Goal: Information Seeking & Learning: Learn about a topic

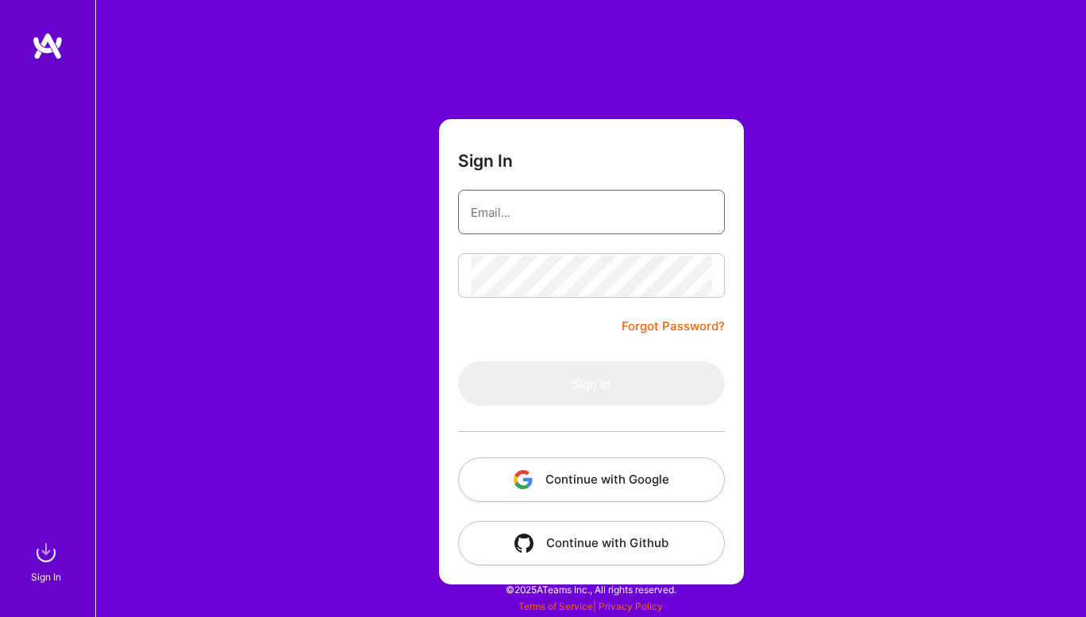
click at [595, 225] on input "email" at bounding box center [591, 212] width 241 height 40
type input "[EMAIL_ADDRESS][DOMAIN_NAME]"
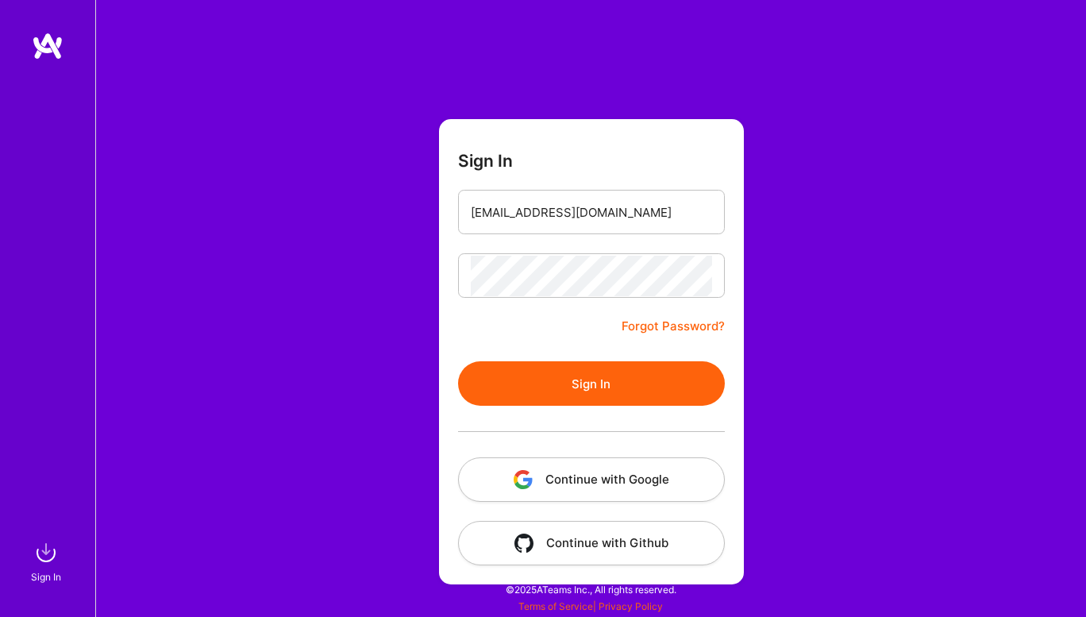
click at [575, 383] on button "Sign In" at bounding box center [591, 383] width 267 height 44
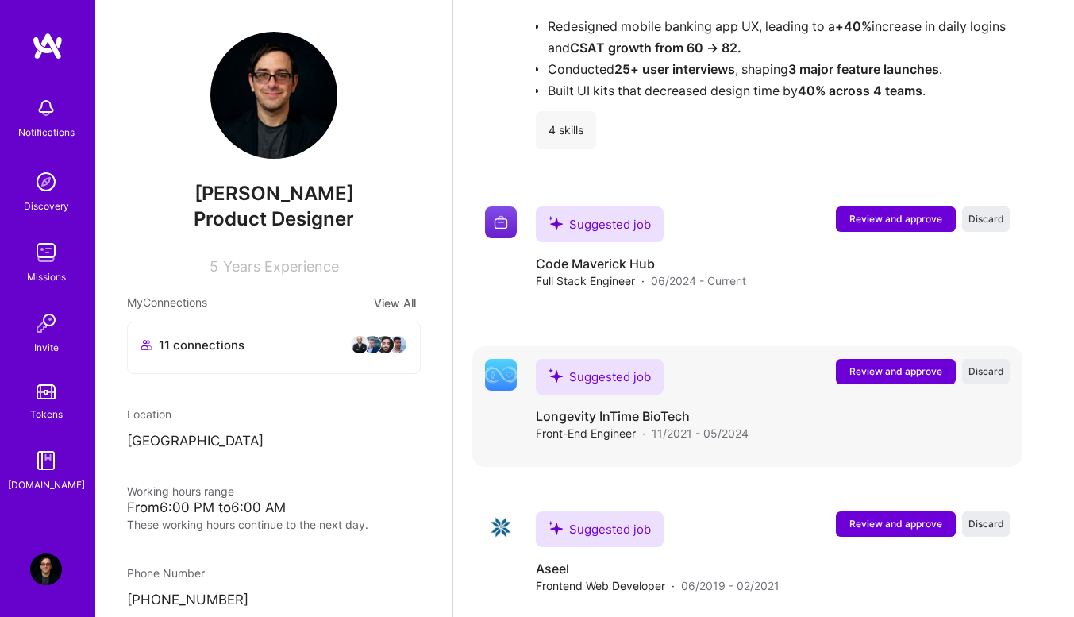
scroll to position [3391, 0]
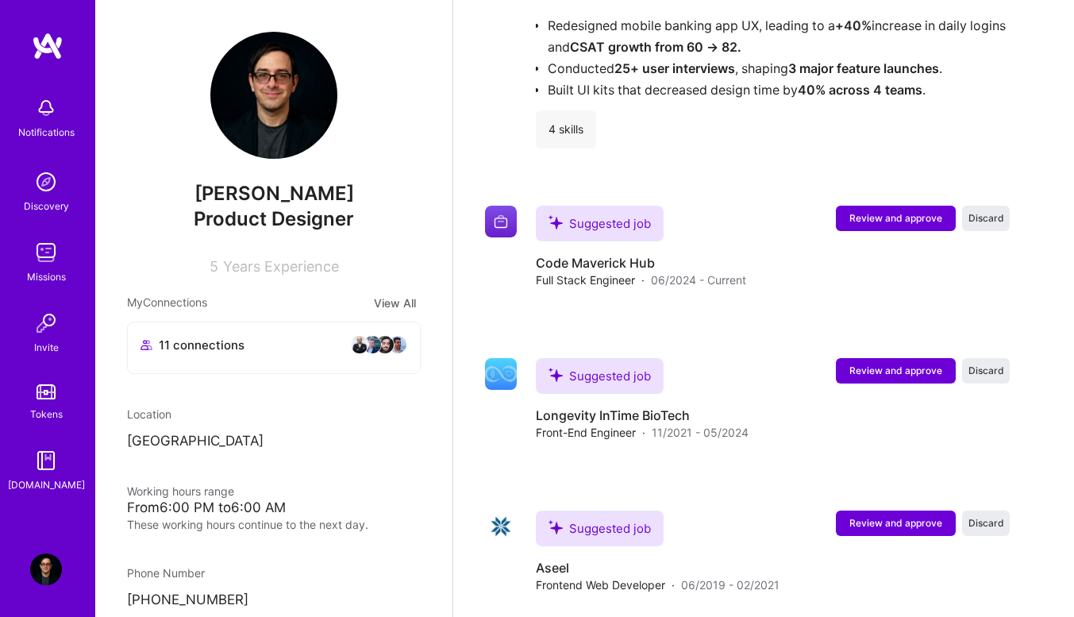
click at [30, 240] on img at bounding box center [46, 253] width 32 height 32
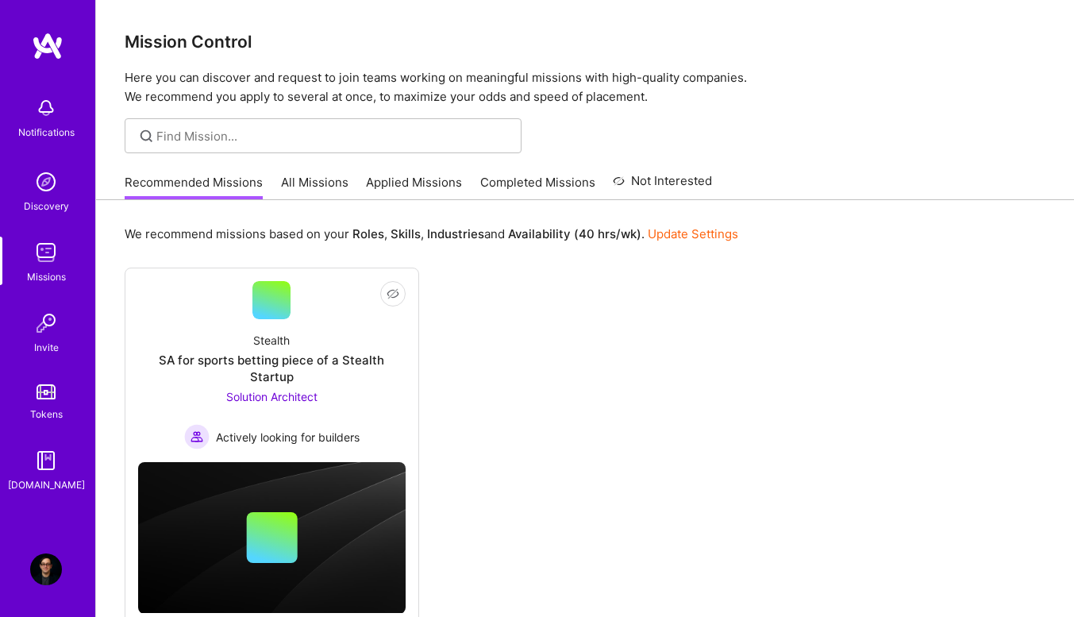
click at [298, 193] on link "All Missions" at bounding box center [314, 187] width 67 height 26
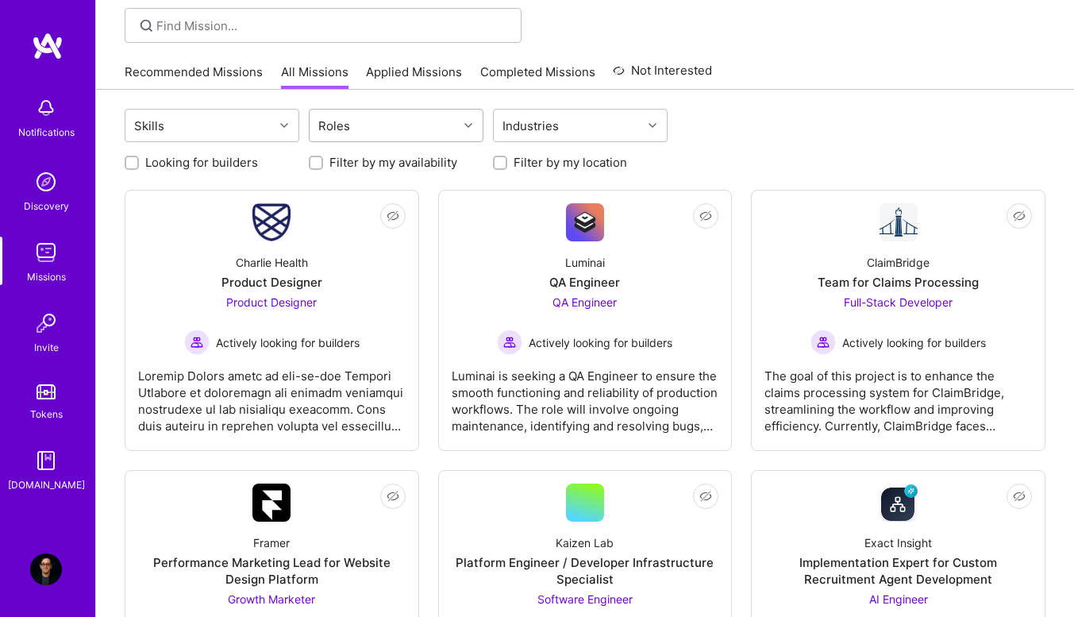
scroll to position [112, 0]
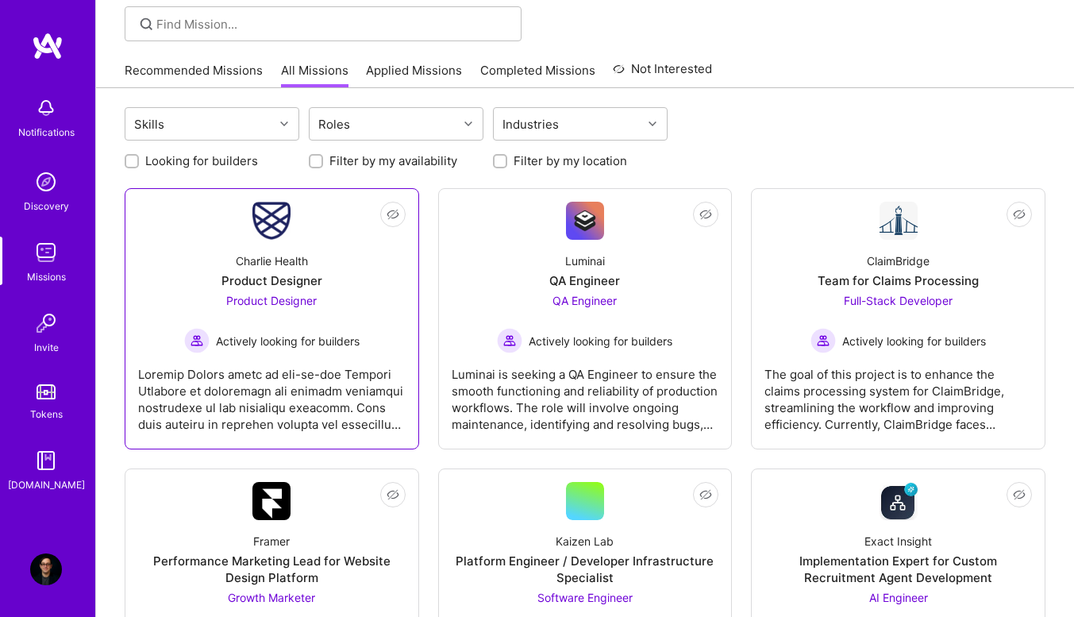
click at [284, 283] on div "Product Designer" at bounding box center [271, 280] width 101 height 17
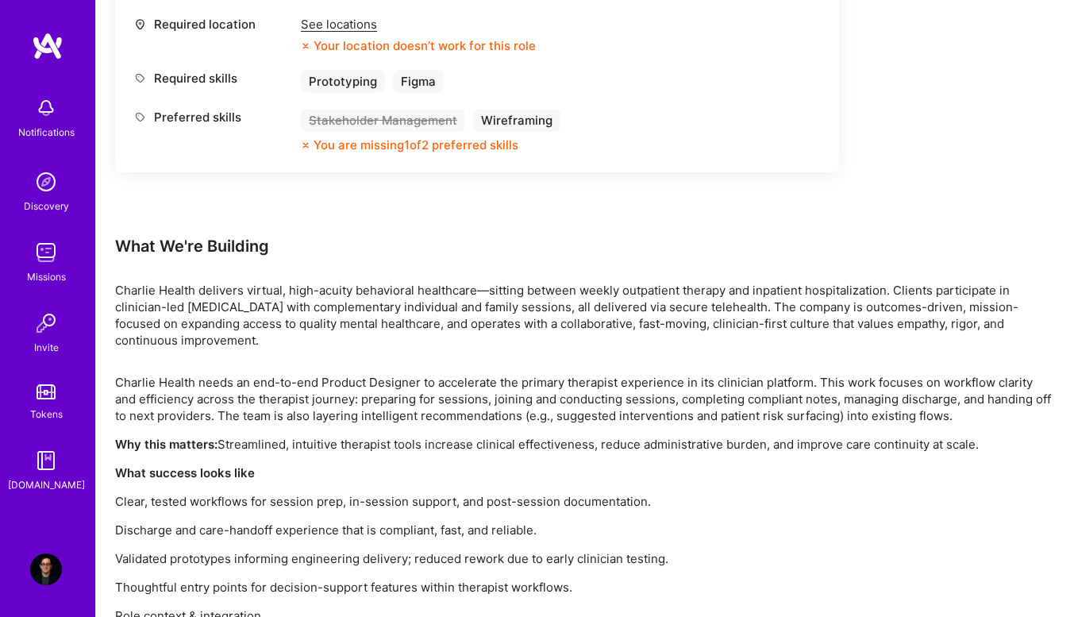
scroll to position [868, 0]
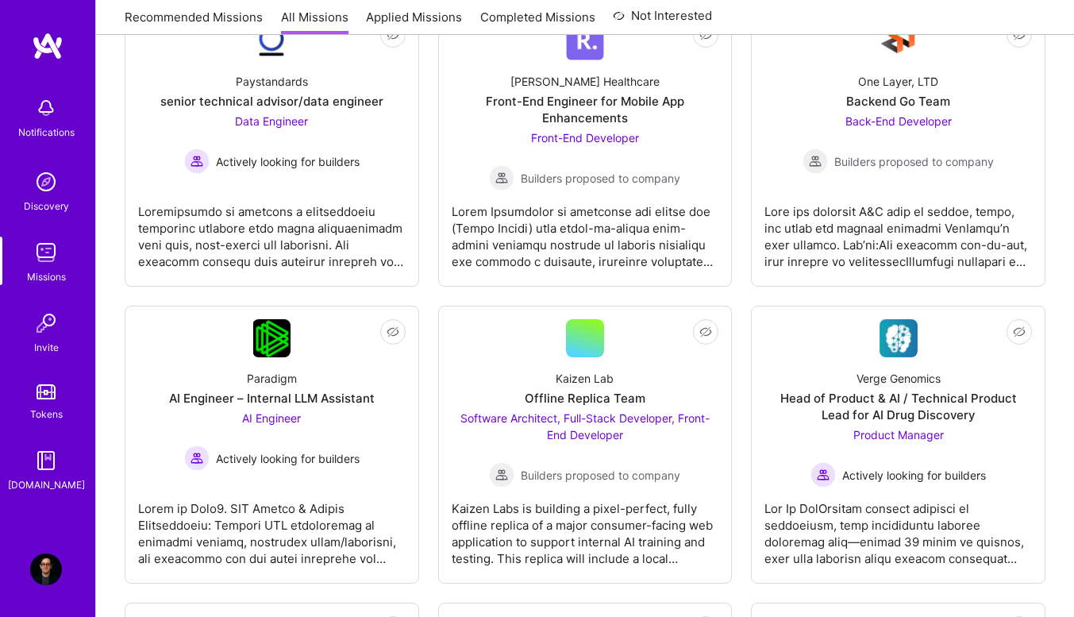
scroll to position [112, 0]
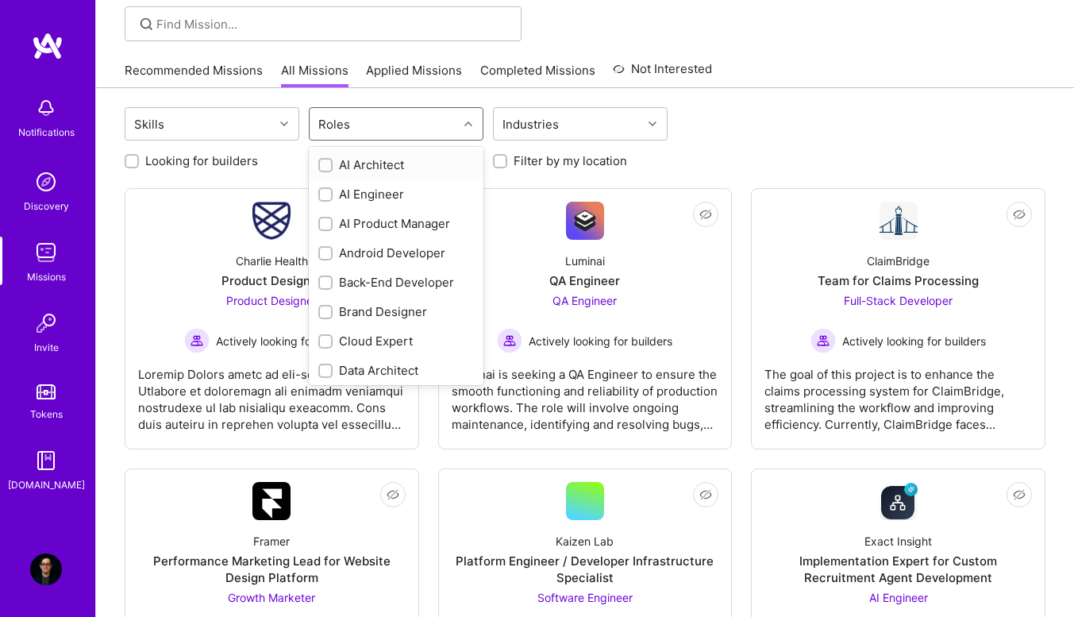
click at [404, 136] on div "Roles" at bounding box center [384, 124] width 148 height 32
click at [322, 221] on input "checkbox" at bounding box center [326, 222] width 11 height 11
checkbox input "true"
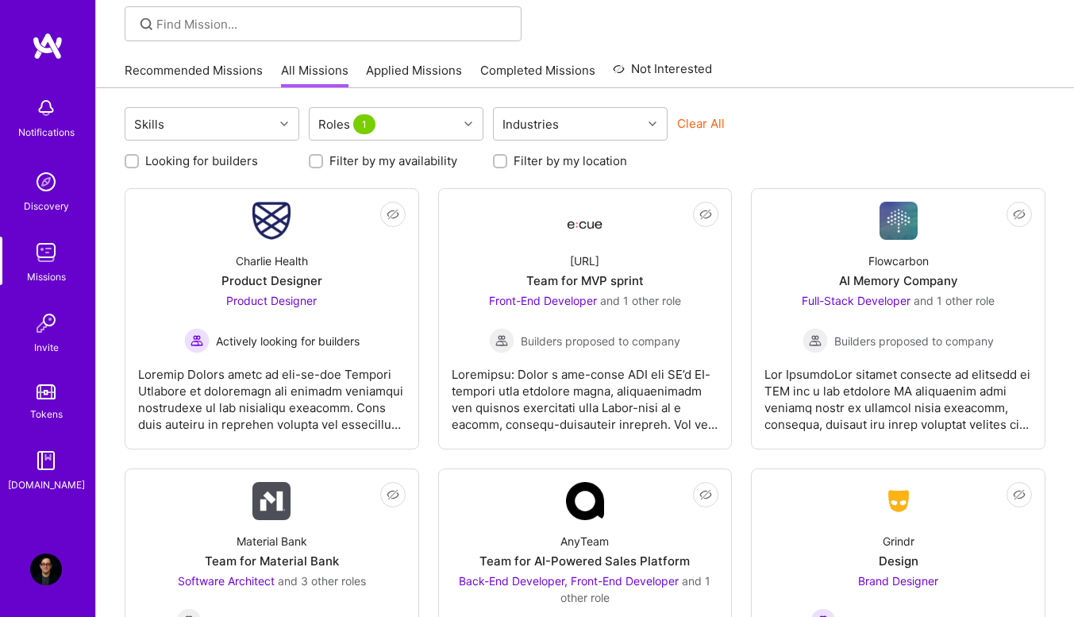
click at [777, 134] on div "Clear All" at bounding box center [764, 129] width 175 height 29
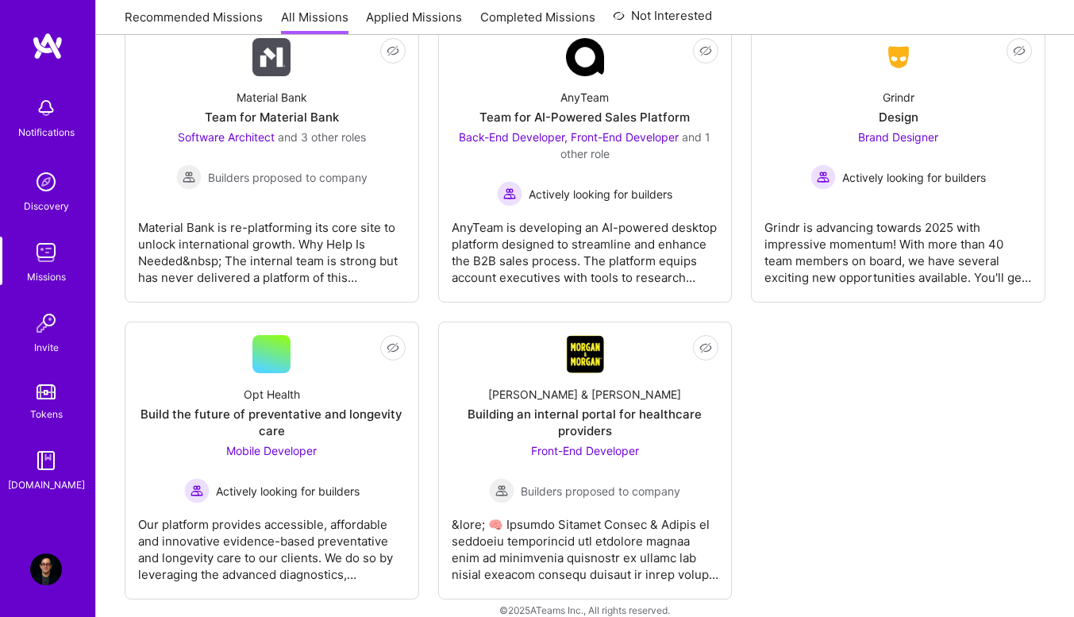
scroll to position [576, 0]
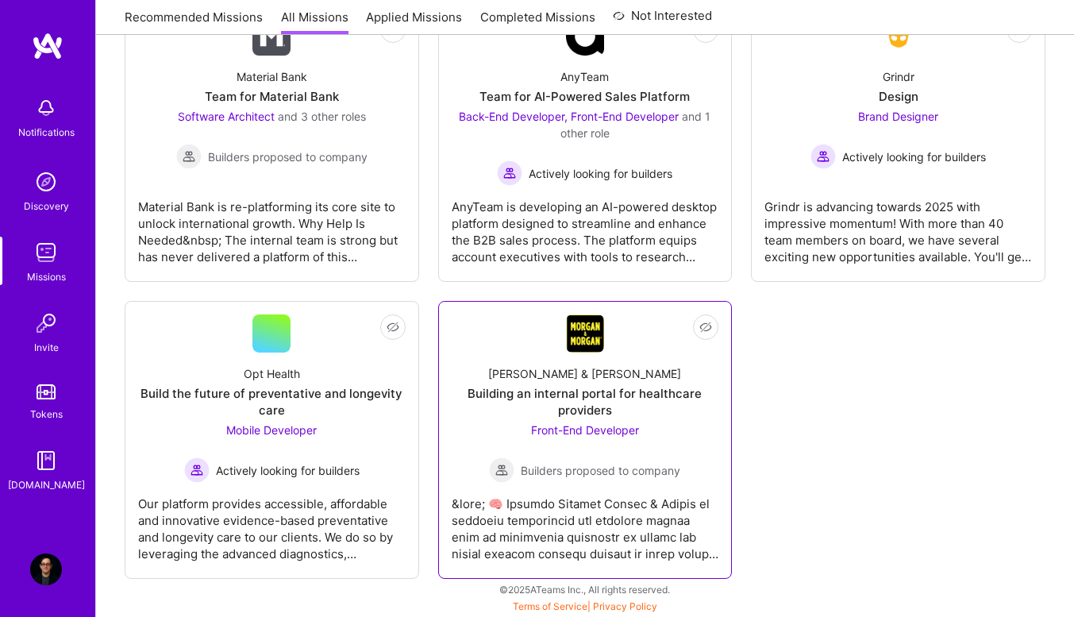
click at [603, 386] on div "Building an internal portal for healthcare providers" at bounding box center [585, 401] width 267 height 33
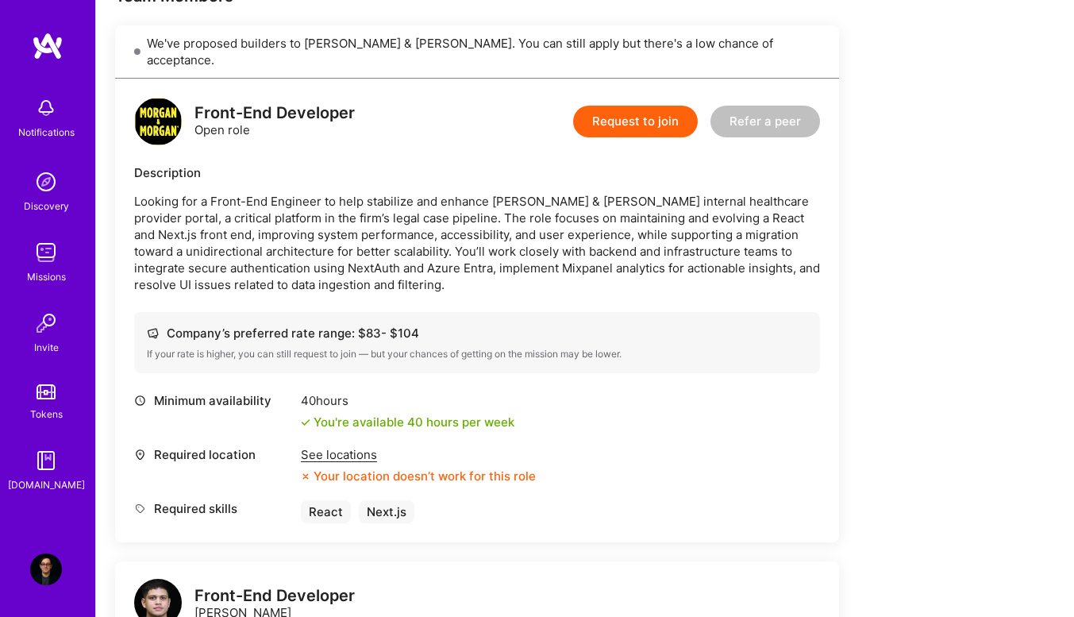
scroll to position [344, 0]
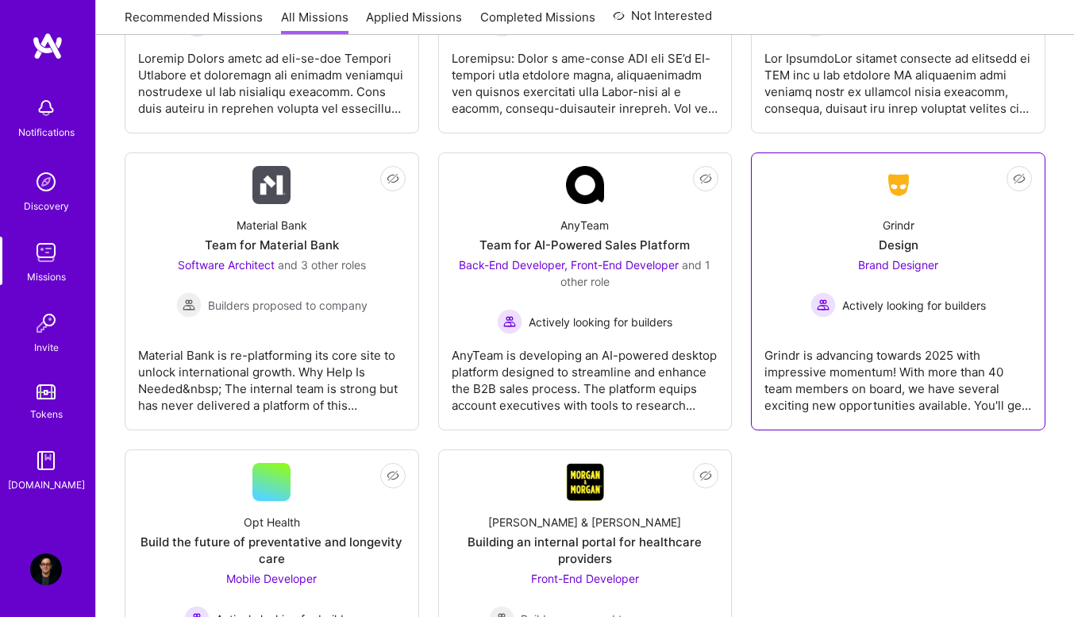
scroll to position [427, 0]
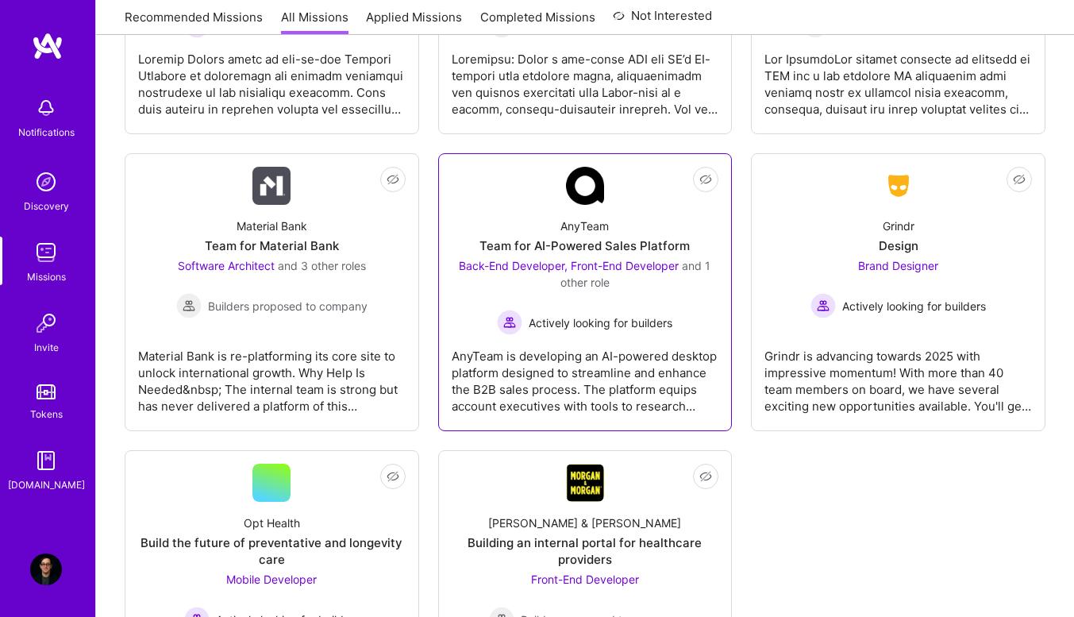
click at [618, 235] on div "AnyTeam Team for AI-Powered Sales Platform Back-End Developer, Front-End Develo…" at bounding box center [585, 270] width 267 height 130
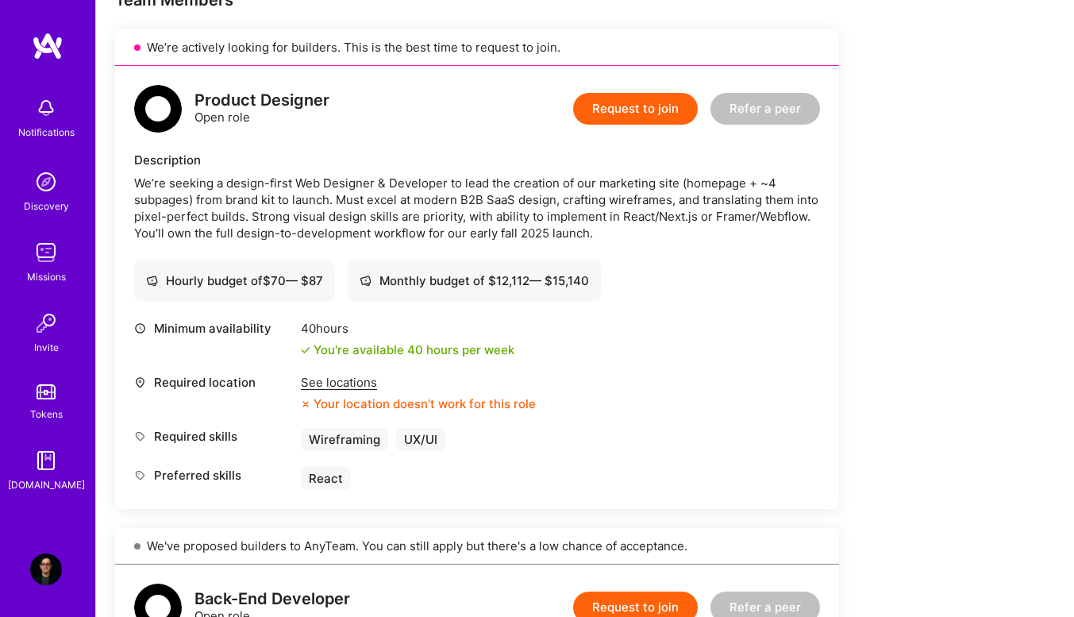
scroll to position [337, 0]
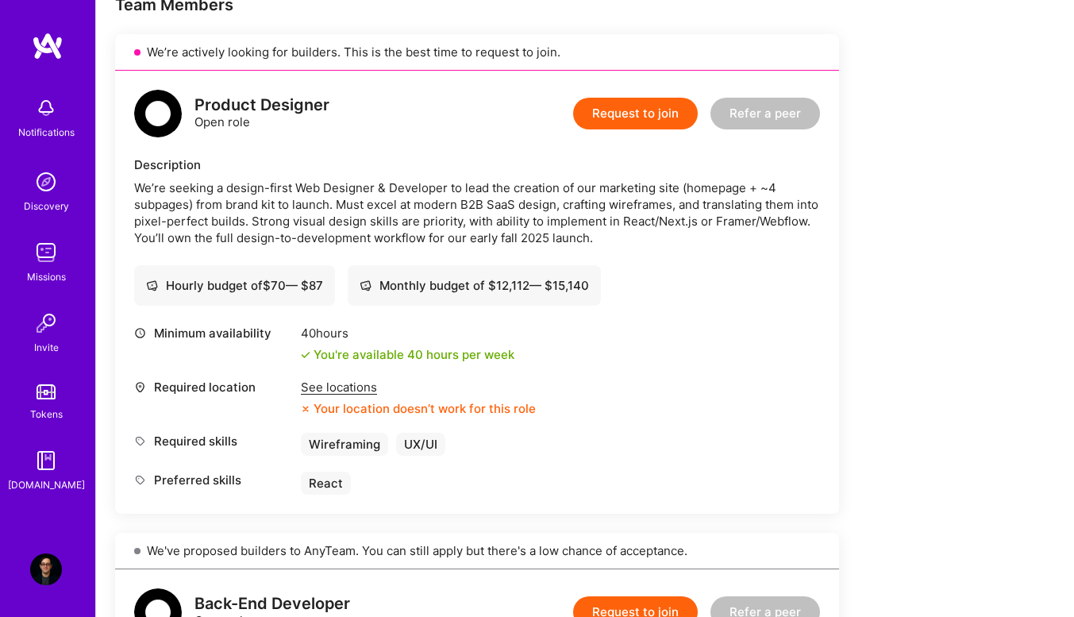
click at [473, 277] on div "Monthly budget of $ 12,112 — $ 15,140" at bounding box center [474, 285] width 229 height 17
click at [475, 291] on div "Monthly budget of $ 12,112 — $ 15,140" at bounding box center [474, 285] width 229 height 17
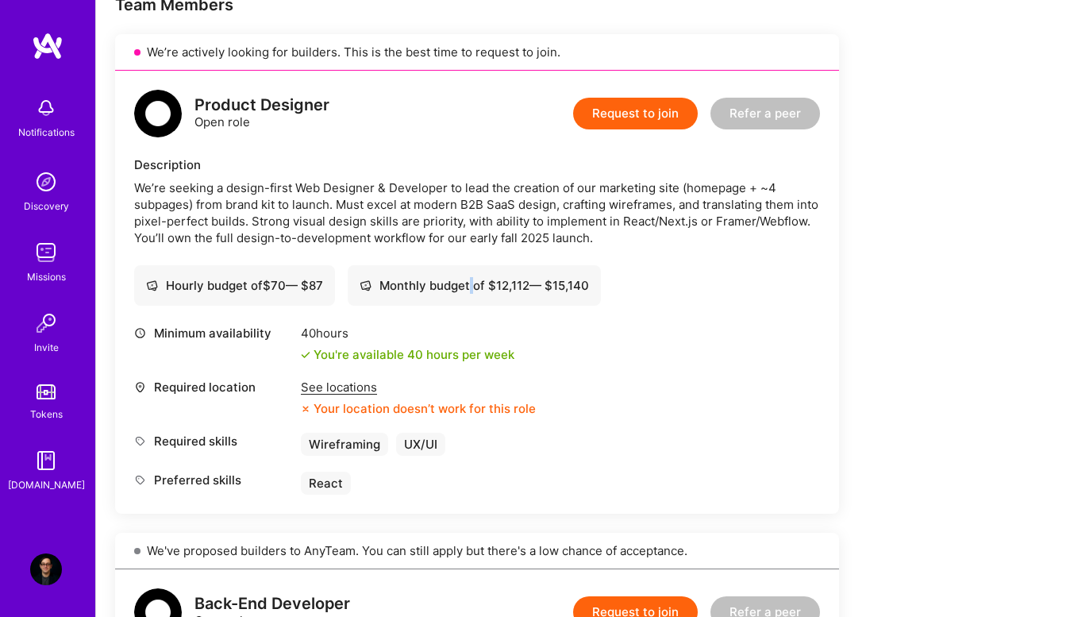
click at [475, 291] on div "Monthly budget of $ 12,112 — $ 15,140" at bounding box center [474, 285] width 229 height 17
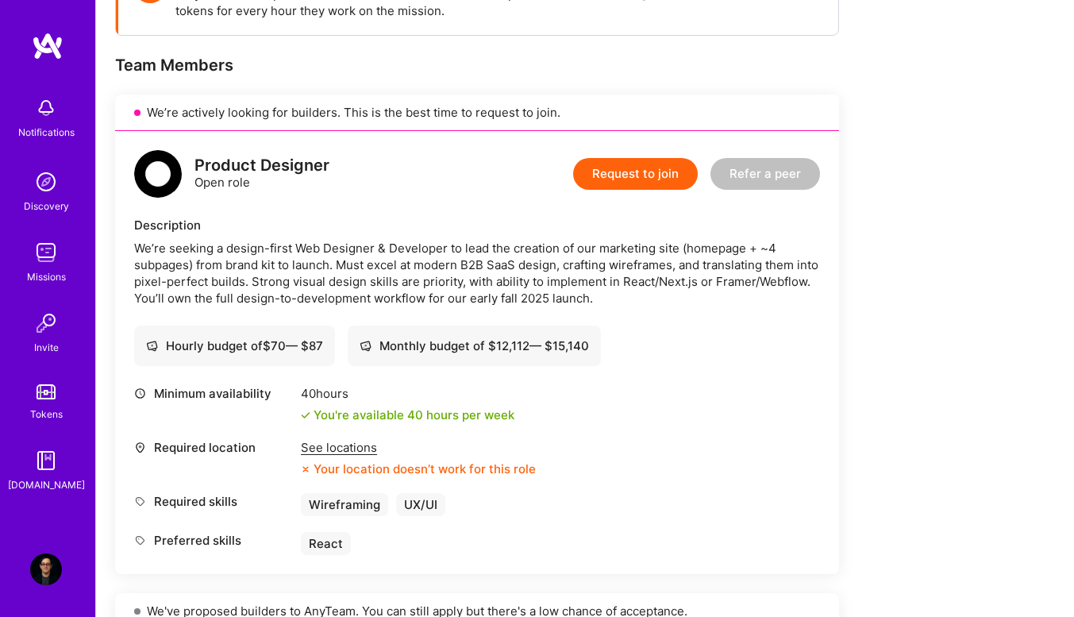
scroll to position [276, 0]
